Goal: Task Accomplishment & Management: Manage account settings

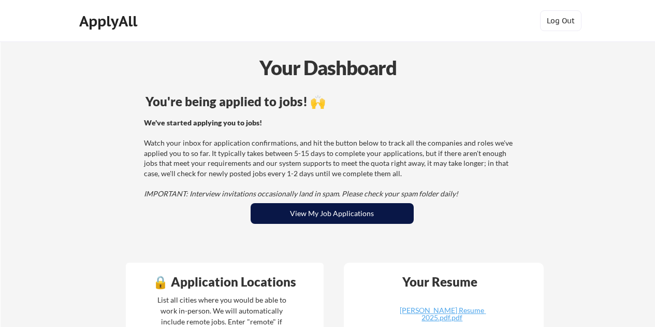
click at [325, 210] on button "View My Job Applications" at bounding box center [332, 213] width 163 height 21
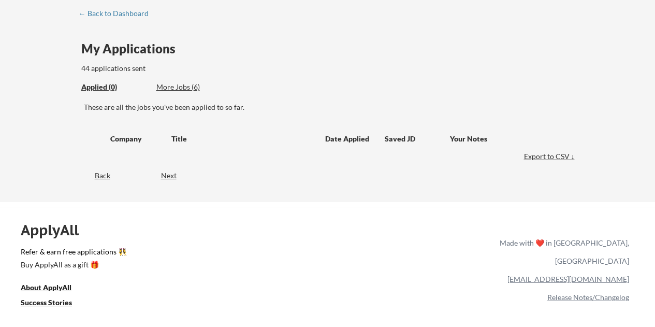
scroll to position [104, 0]
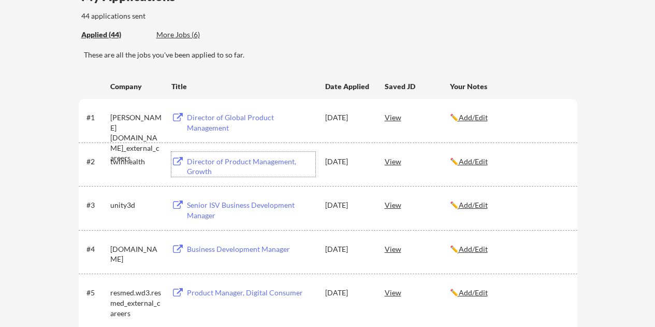
drag, startPoint x: 269, startPoint y: 161, endPoint x: 257, endPoint y: 162, distance: 12.0
click at [257, 162] on div "Director of Product Management, Growth" at bounding box center [251, 166] width 128 height 20
click at [277, 207] on div "Senior ISV Business Development Manager" at bounding box center [251, 210] width 128 height 20
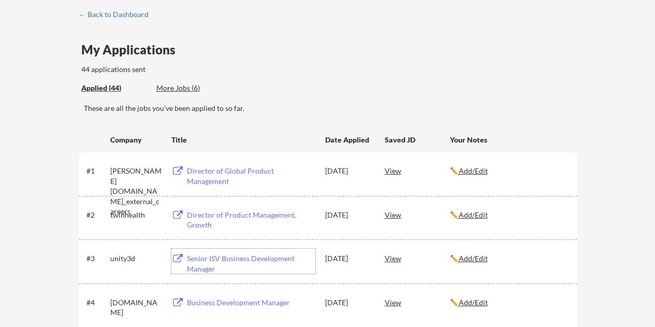
scroll to position [0, 0]
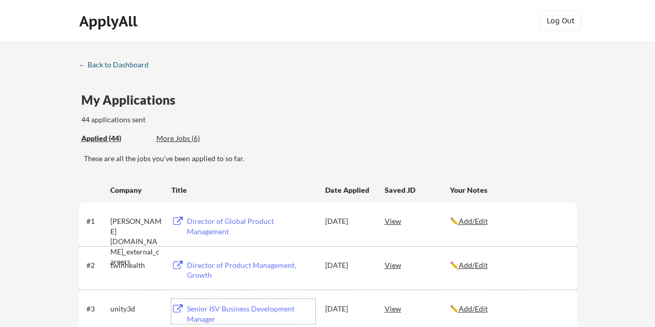
click at [119, 64] on div "← Back to Dashboard" at bounding box center [118, 64] width 78 height 7
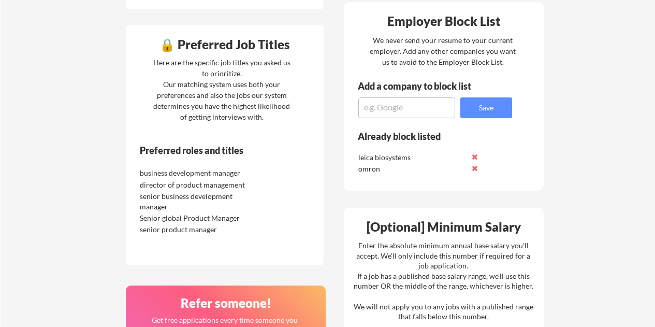
scroll to position [414, 0]
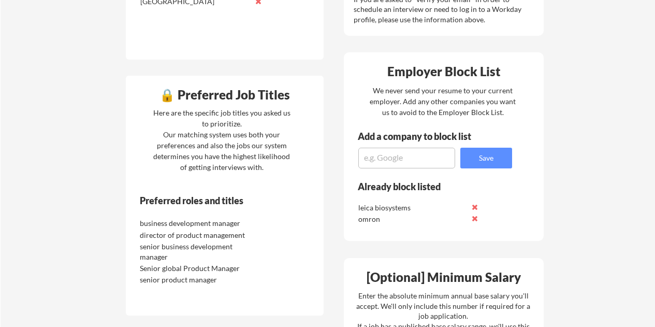
click at [167, 98] on div "🔒 Preferred Job Titles" at bounding box center [224, 95] width 193 height 12
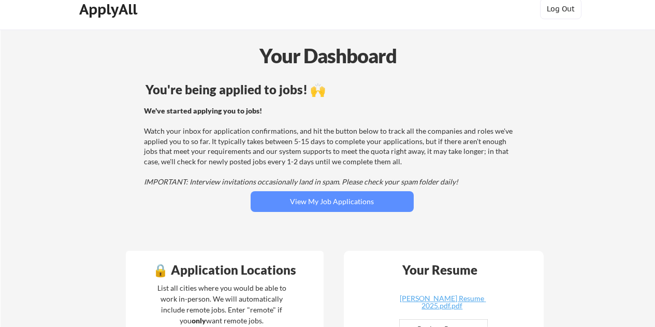
scroll to position [0, 0]
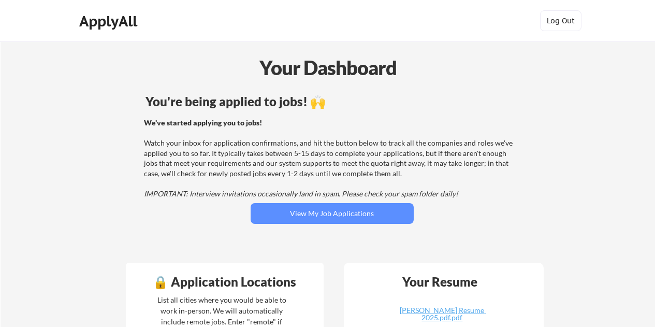
click at [120, 25] on div "ApplyAll" at bounding box center [109, 21] width 61 height 18
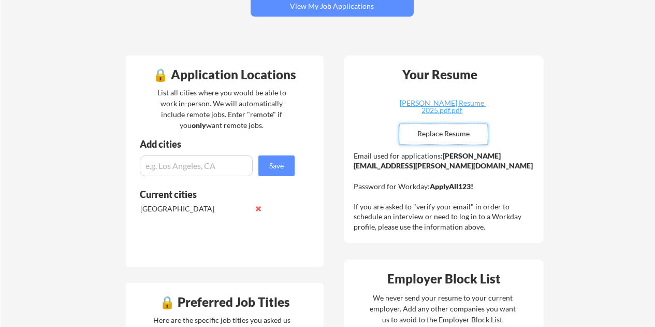
click at [420, 129] on input "file" at bounding box center [443, 134] width 87 height 20
type input "C:\fakepath\[PERSON_NAME] Resume 2025 vP.pdf"
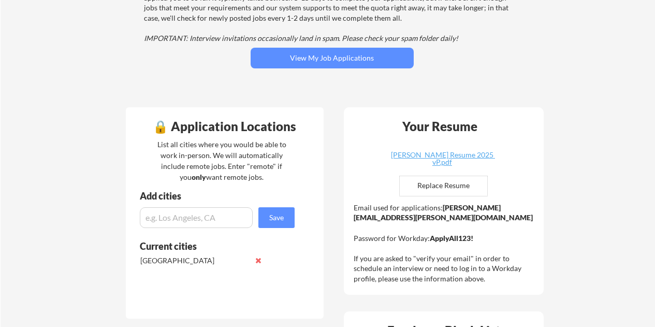
scroll to position [155, 0]
